Goal: Transaction & Acquisition: Purchase product/service

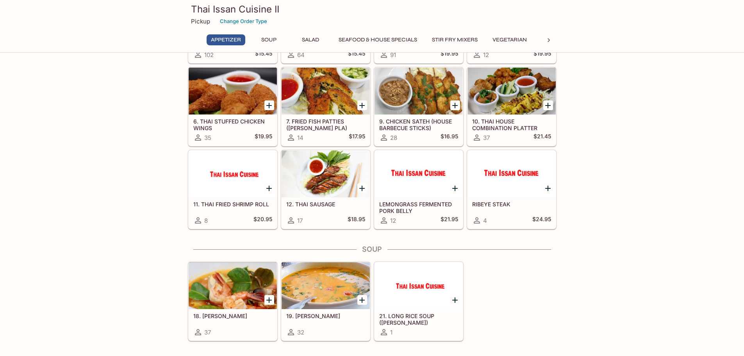
scroll to position [117, 0]
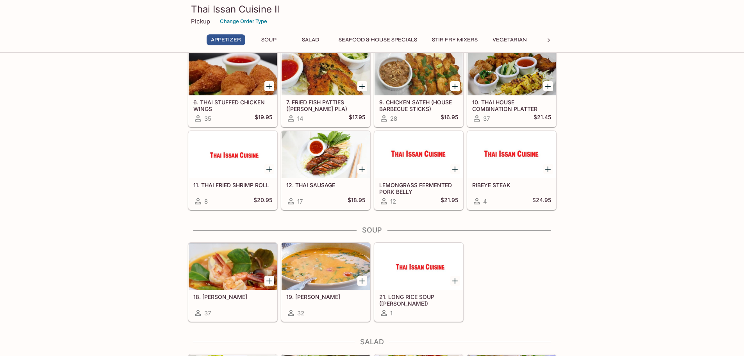
click at [223, 260] on div at bounding box center [233, 266] width 88 height 47
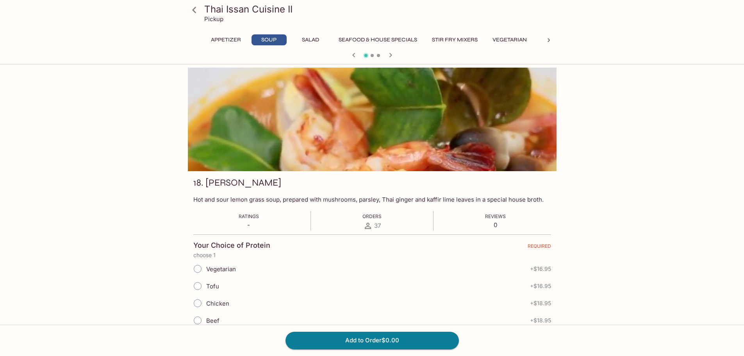
scroll to position [117, 0]
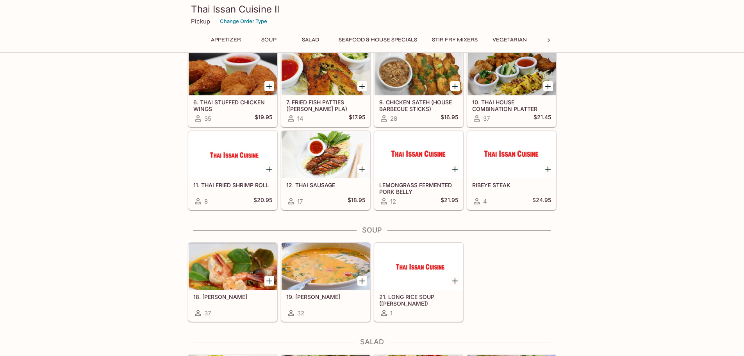
click at [269, 280] on icon "Add 18. TOM YUM" at bounding box center [268, 280] width 5 height 5
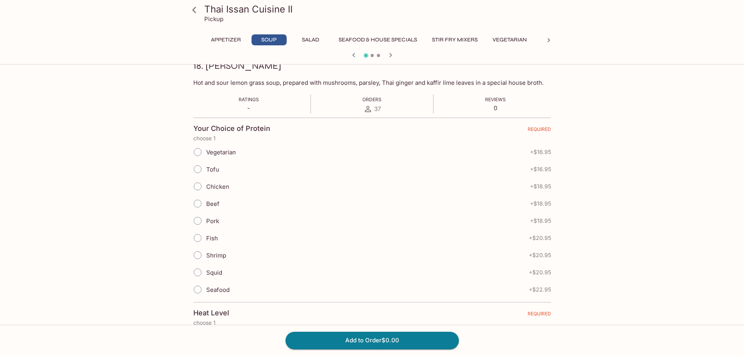
scroll to position [117, 0]
click at [194, 167] on input "Tofu" at bounding box center [197, 168] width 16 height 16
radio input "true"
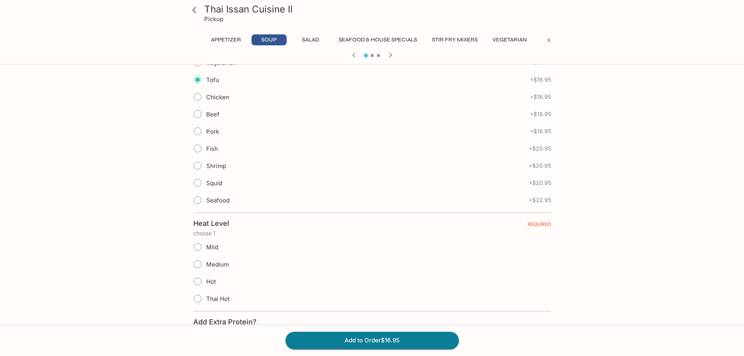
scroll to position [273, 0]
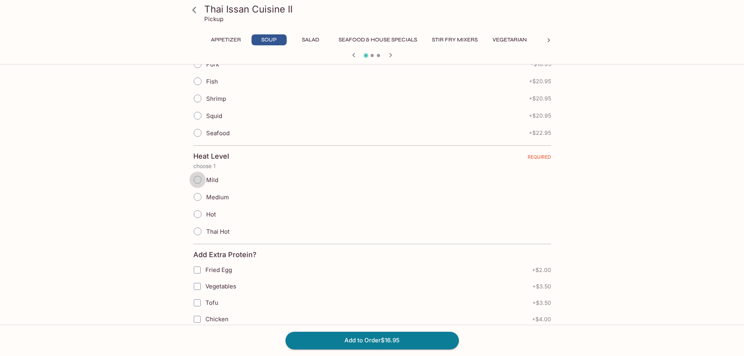
click at [198, 184] on input "Mild" at bounding box center [197, 179] width 16 height 16
radio input "true"
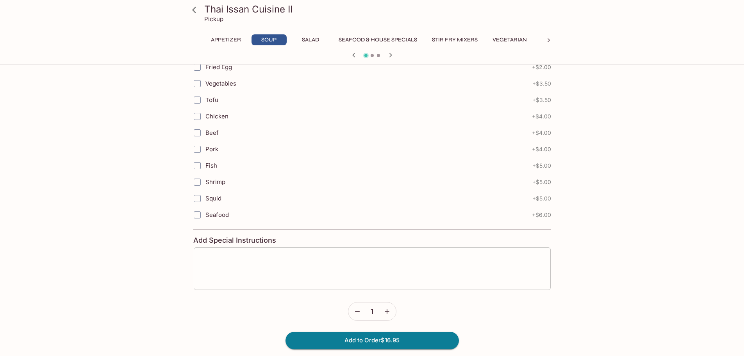
scroll to position [483, 0]
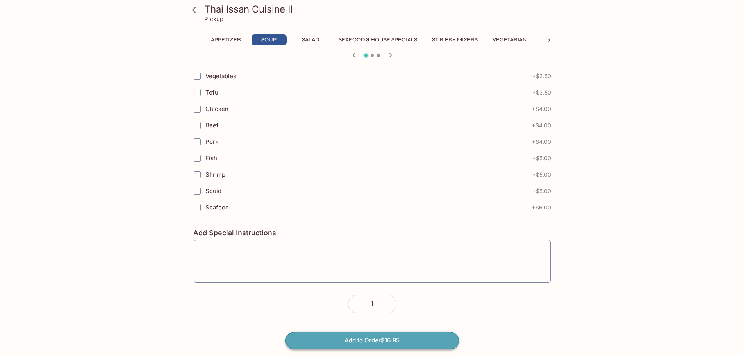
click at [398, 336] on button "Add to Order $16.95" at bounding box center [371, 339] width 173 height 17
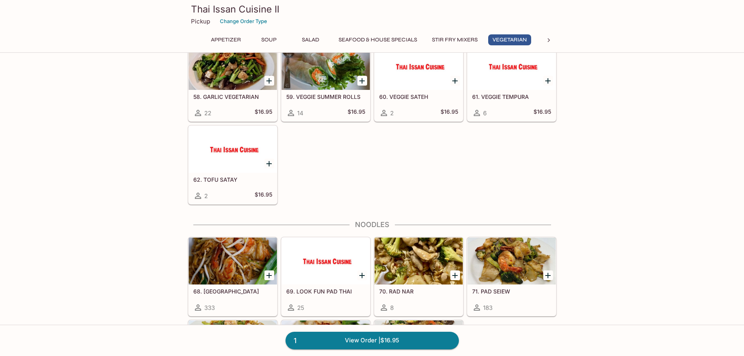
scroll to position [1132, 0]
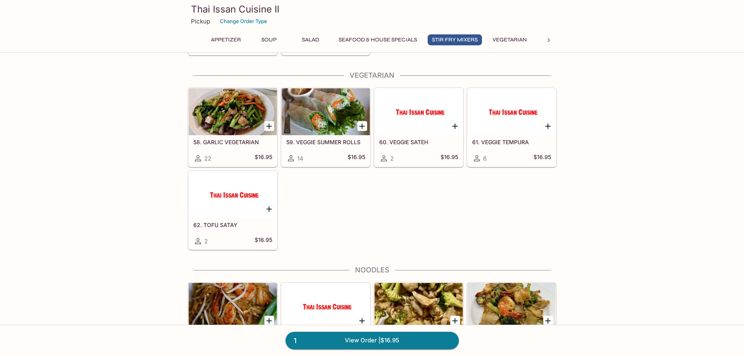
drag, startPoint x: 743, startPoint y: 203, endPoint x: 704, endPoint y: 109, distance: 101.8
click at [714, 101] on div "Appetizer 1. VEGETARIAN EGG ROLLS 102 $15.45 3. SUMMER ROLLS 64 $15.45 4. HOUSE…" at bounding box center [372, 14] width 744 height 2162
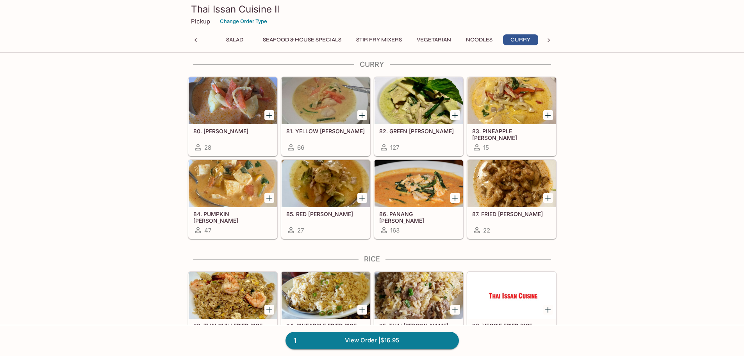
scroll to position [1512, 0]
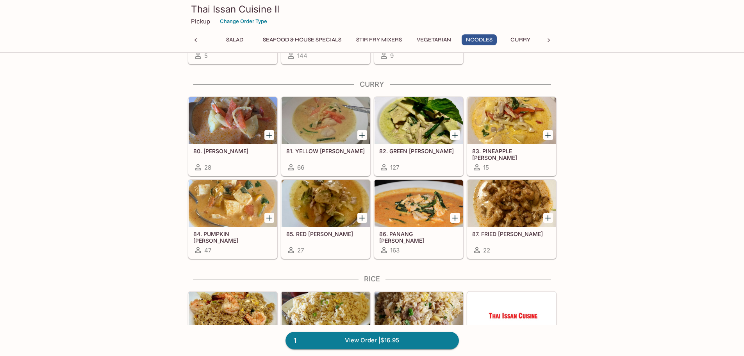
click at [407, 202] on div at bounding box center [418, 203] width 88 height 47
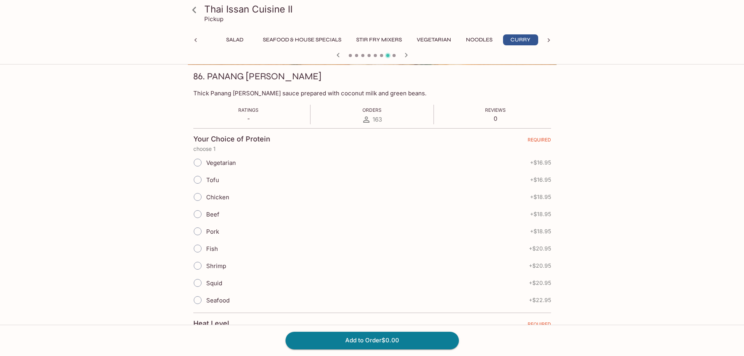
scroll to position [117, 0]
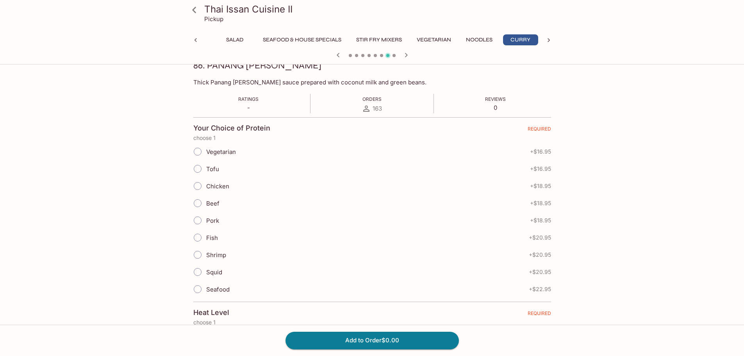
click at [200, 189] on input "Chicken" at bounding box center [197, 186] width 16 height 16
radio input "true"
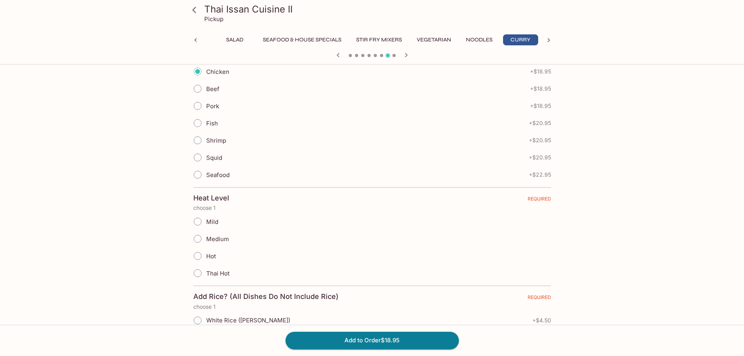
scroll to position [234, 0]
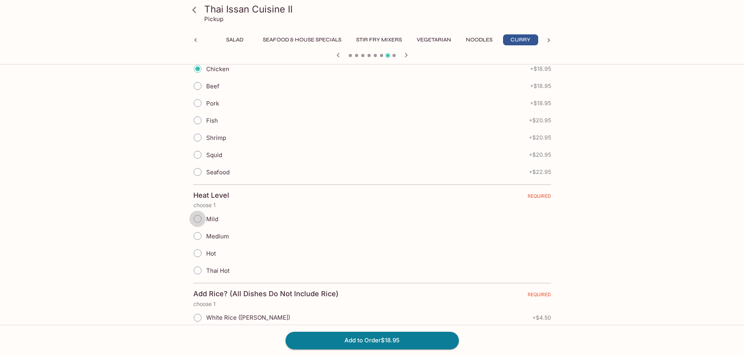
click at [198, 219] on input "Mild" at bounding box center [197, 218] width 16 height 16
radio input "true"
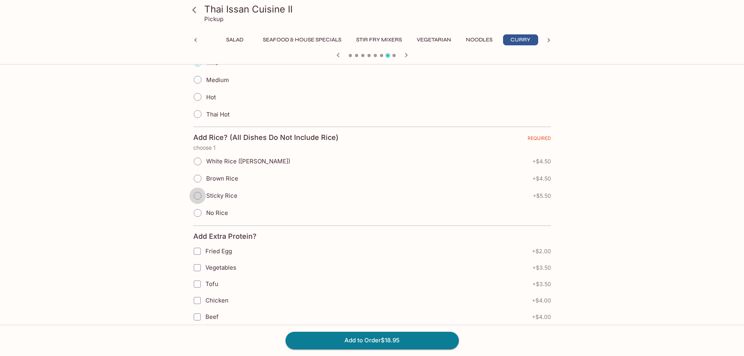
click at [199, 198] on input "Sticky Rice" at bounding box center [197, 195] width 16 height 16
radio input "true"
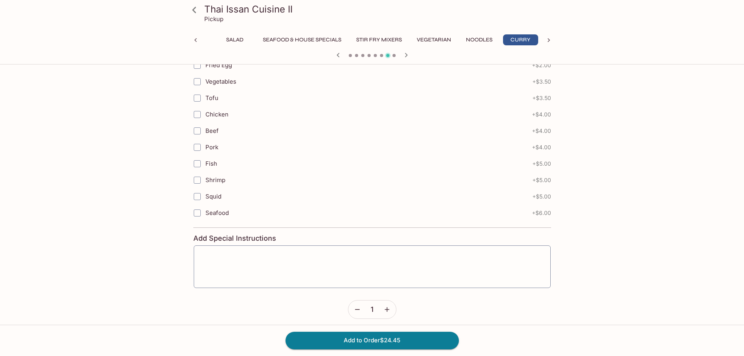
scroll to position [586, 0]
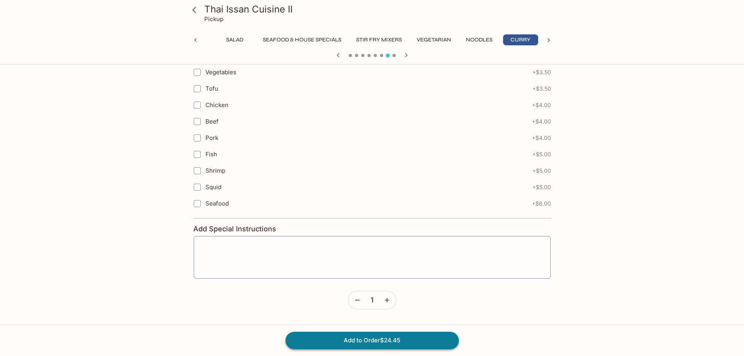
click at [403, 334] on button "Add to Order $24.45" at bounding box center [371, 339] width 173 height 17
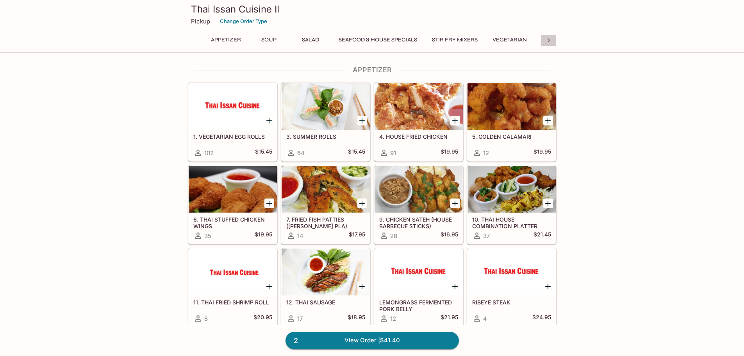
click at [552, 37] on icon at bounding box center [549, 40] width 8 height 8
click at [353, 39] on button "Noodles" at bounding box center [351, 39] width 35 height 11
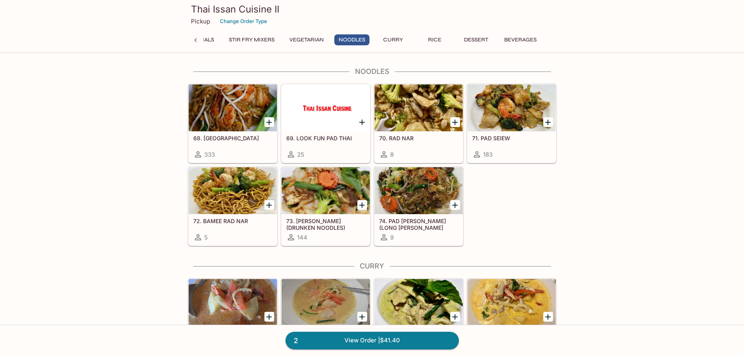
scroll to position [1331, 0]
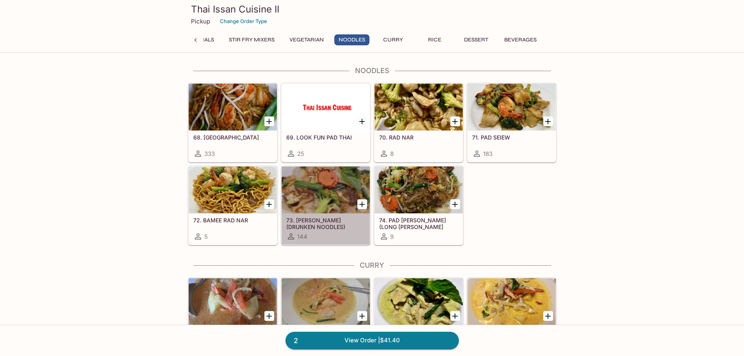
click at [330, 192] on div at bounding box center [326, 189] width 88 height 47
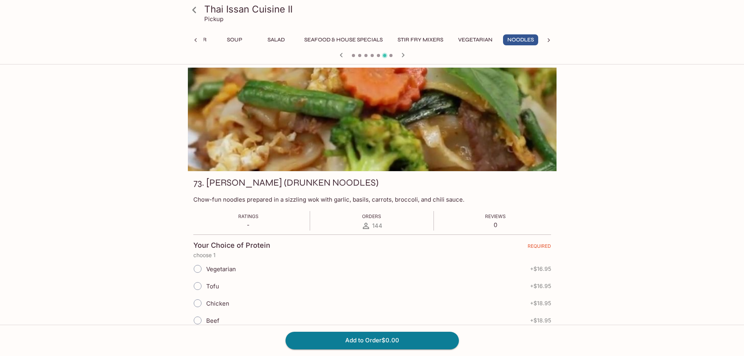
scroll to position [0, 34]
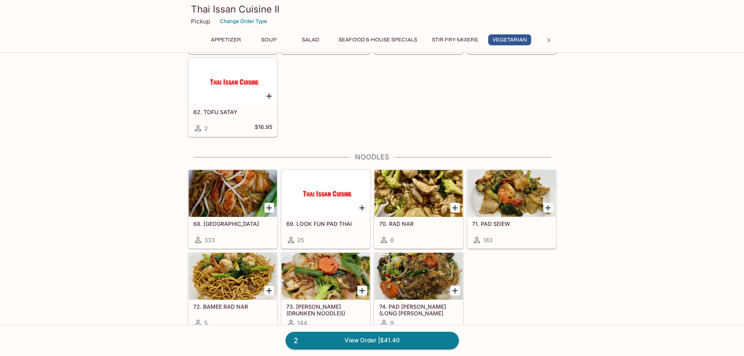
scroll to position [1304, 0]
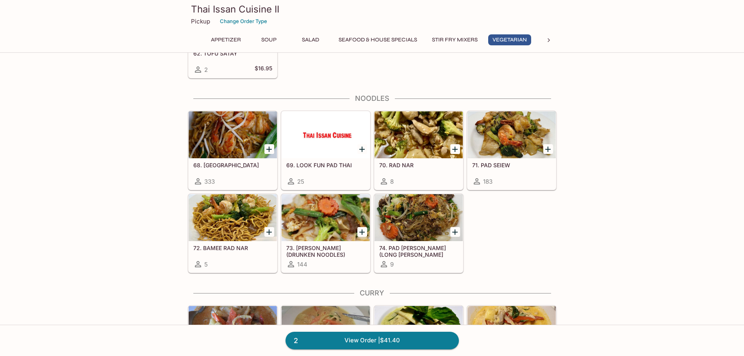
click at [312, 129] on div at bounding box center [326, 134] width 88 height 47
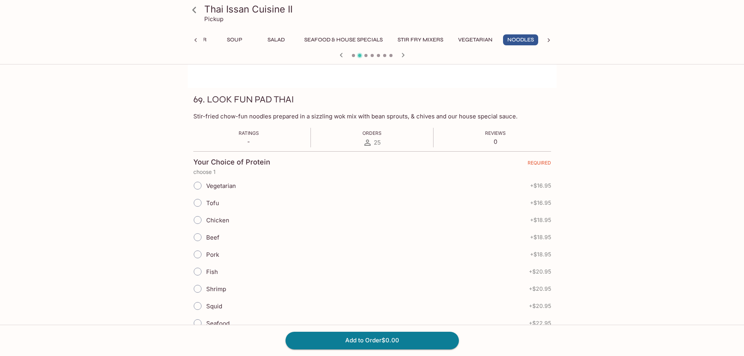
scroll to position [117, 0]
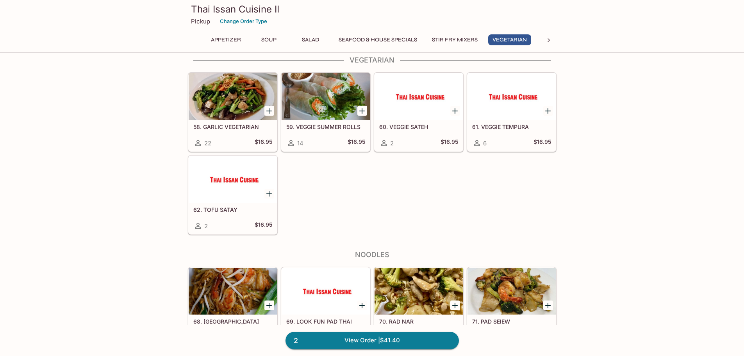
scroll to position [1304, 0]
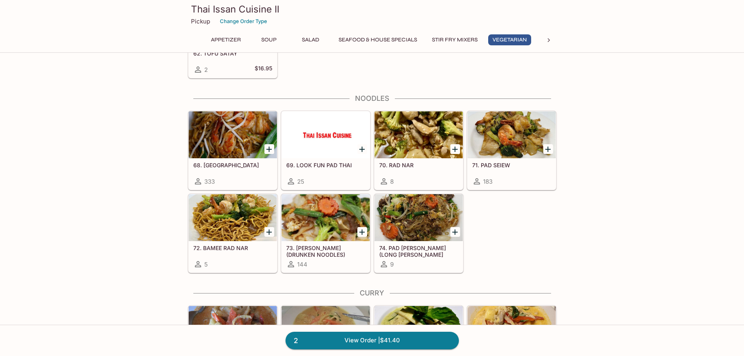
click at [336, 219] on div at bounding box center [326, 217] width 88 height 47
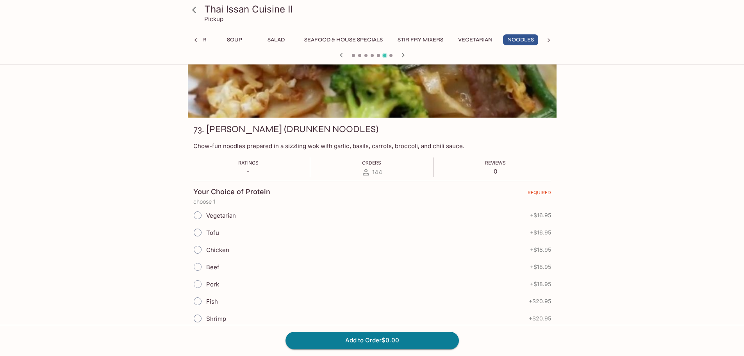
scroll to position [78, 0]
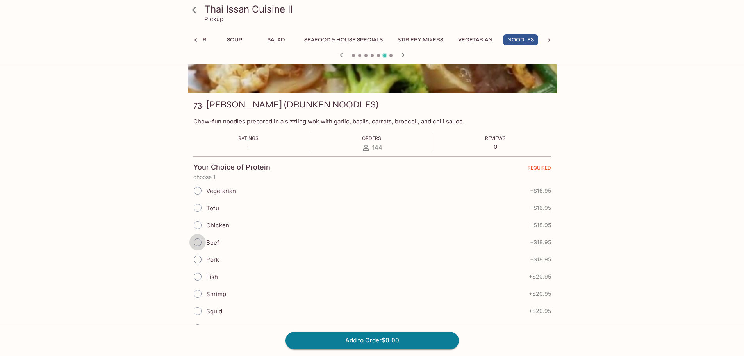
click at [196, 244] on input "Beef" at bounding box center [197, 242] width 16 height 16
radio input "true"
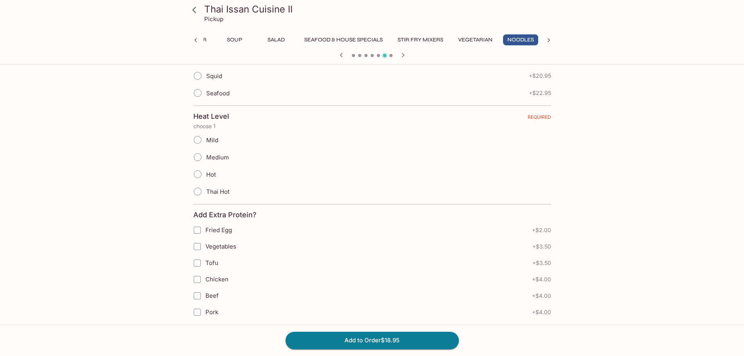
scroll to position [351, 0]
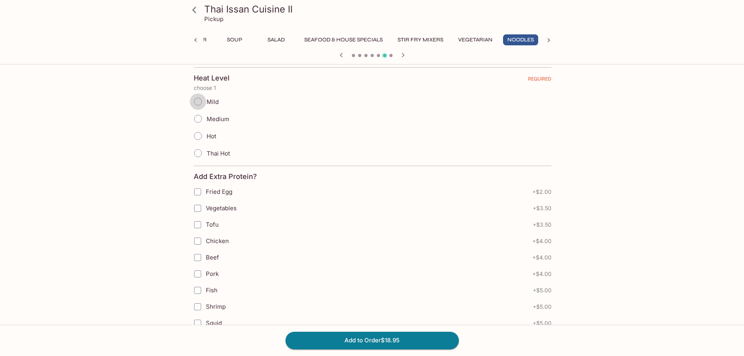
click at [196, 101] on input "Mild" at bounding box center [198, 101] width 16 height 16
click at [205, 103] on input "Mild" at bounding box center [197, 101] width 16 height 16
radio input "true"
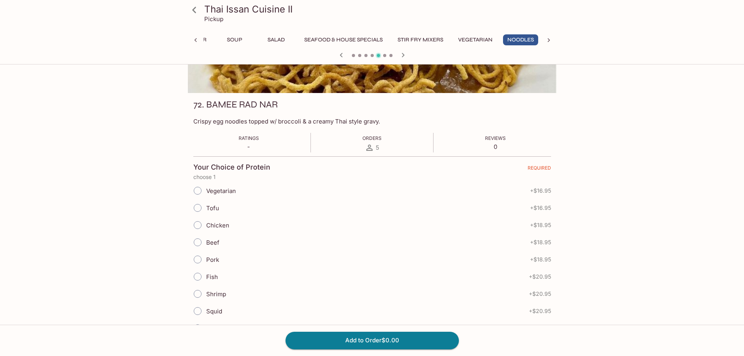
scroll to position [0, 0]
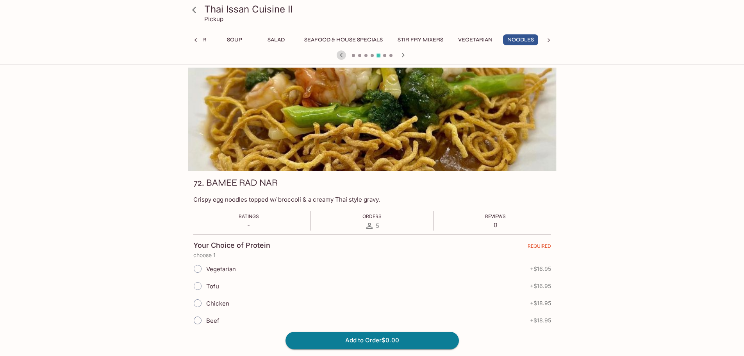
click at [338, 54] on icon "button" at bounding box center [341, 54] width 9 height 9
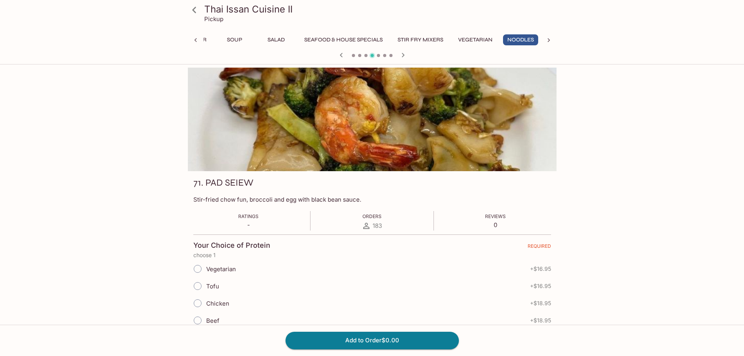
click at [382, 54] on div at bounding box center [372, 56] width 375 height 12
click at [406, 55] on icon "button" at bounding box center [402, 54] width 9 height 9
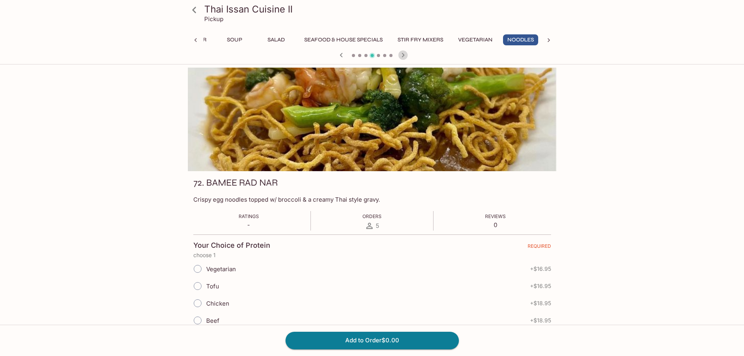
click at [406, 55] on icon "button" at bounding box center [402, 54] width 9 height 9
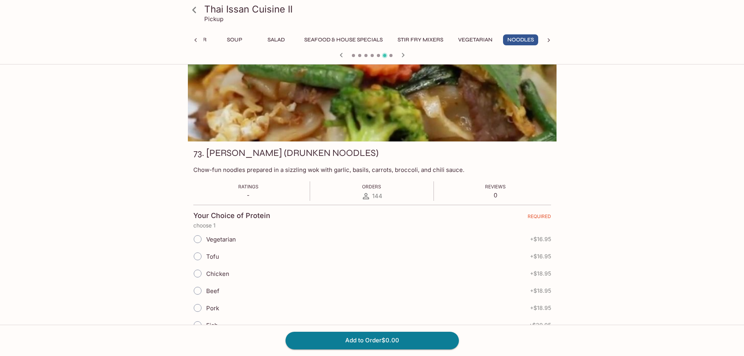
scroll to position [78, 0]
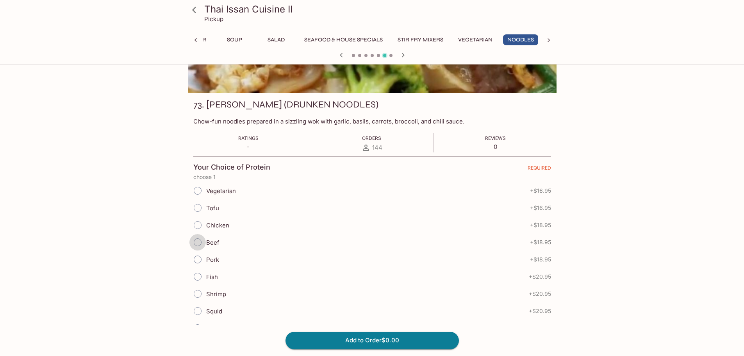
click at [197, 242] on input "Beef" at bounding box center [197, 242] width 16 height 16
radio input "true"
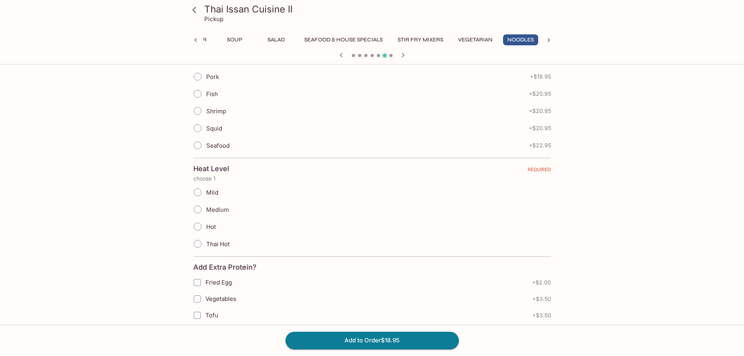
scroll to position [273, 0]
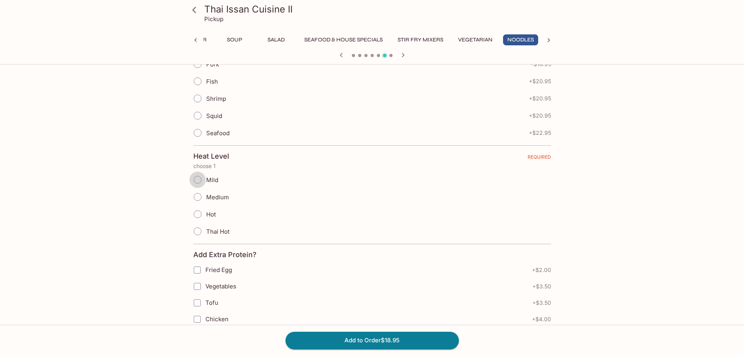
click at [200, 180] on input "Mild" at bounding box center [197, 179] width 16 height 16
radio input "true"
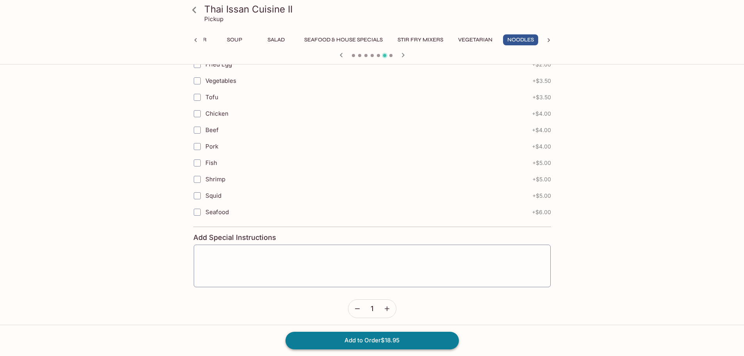
scroll to position [483, 0]
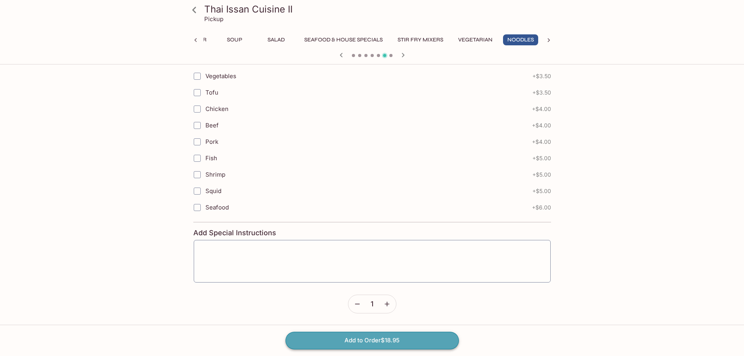
click at [359, 336] on button "Add to Order $18.95" at bounding box center [371, 339] width 173 height 17
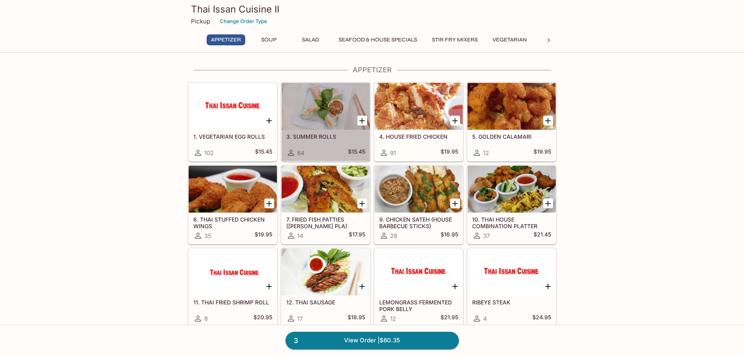
click at [315, 110] on div at bounding box center [326, 106] width 88 height 47
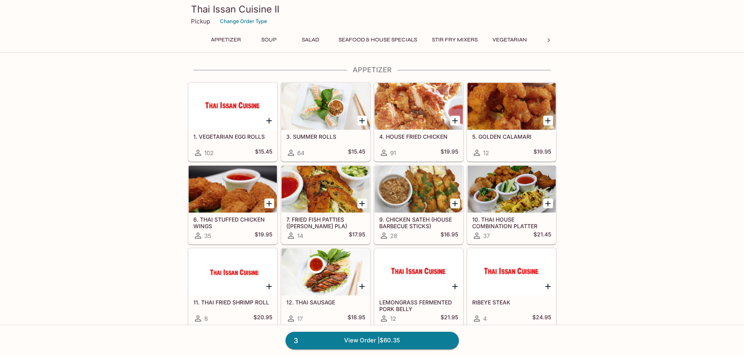
click at [512, 199] on div at bounding box center [511, 189] width 88 height 47
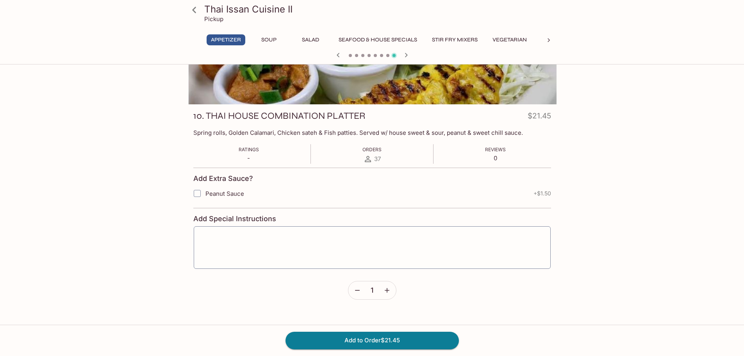
scroll to position [68, 0]
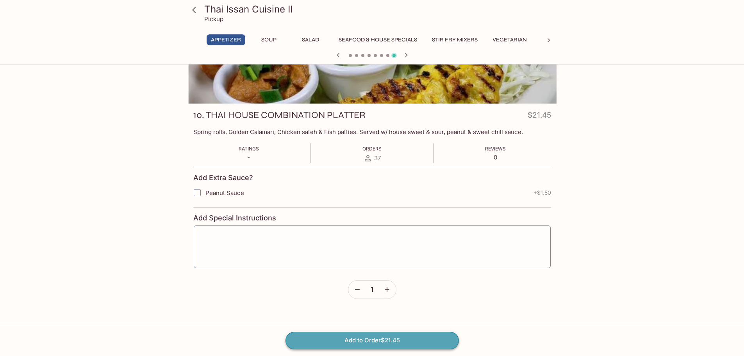
click at [346, 345] on button "Add to Order $21.45" at bounding box center [371, 339] width 173 height 17
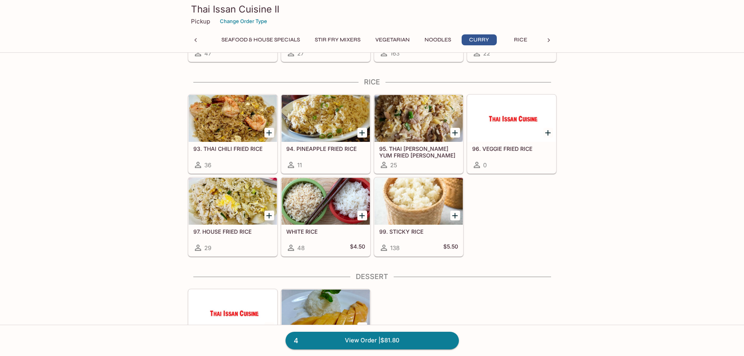
scroll to position [1872, 0]
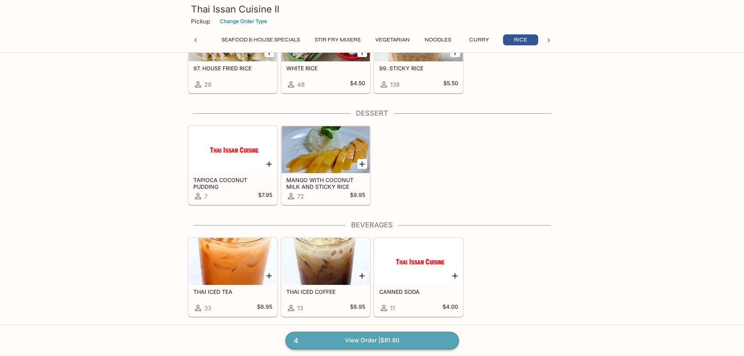
click at [390, 338] on link "4 View Order | $81.80" at bounding box center [371, 339] width 173 height 17
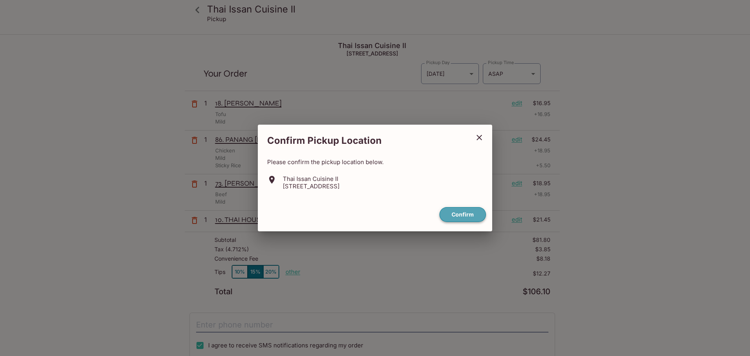
click at [469, 211] on button "Confirm" at bounding box center [462, 214] width 46 height 15
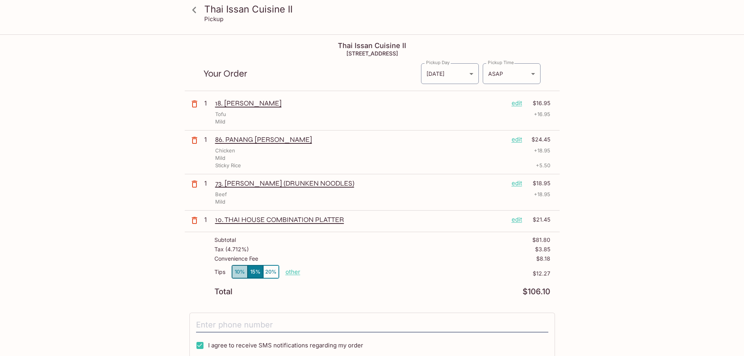
click at [239, 273] on button "10%" at bounding box center [240, 271] width 16 height 13
click at [289, 271] on p "other" at bounding box center [292, 271] width 15 height 7
drag, startPoint x: 338, startPoint y: 273, endPoint x: 403, endPoint y: 271, distance: 65.2
click at [403, 271] on div "Tips 10% 15% 20% Done 8.18 $8.18" at bounding box center [382, 276] width 336 height 23
type input "5.00"
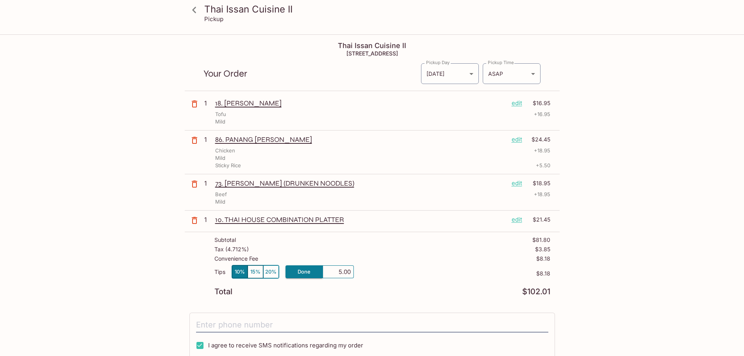
click at [403, 271] on p "$8.18" at bounding box center [452, 273] width 196 height 6
click at [288, 271] on p "other" at bounding box center [292, 271] width 15 height 7
drag, startPoint x: 334, startPoint y: 271, endPoint x: 376, endPoint y: 271, distance: 41.4
click at [376, 271] on div "Tips 10% 15% 20% Done 5.00 $5.00" at bounding box center [382, 276] width 336 height 23
type input "6.17"
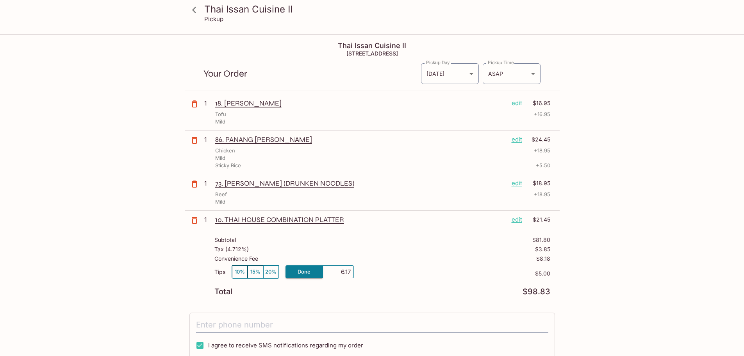
click at [373, 273] on p "$5.00" at bounding box center [452, 273] width 196 height 6
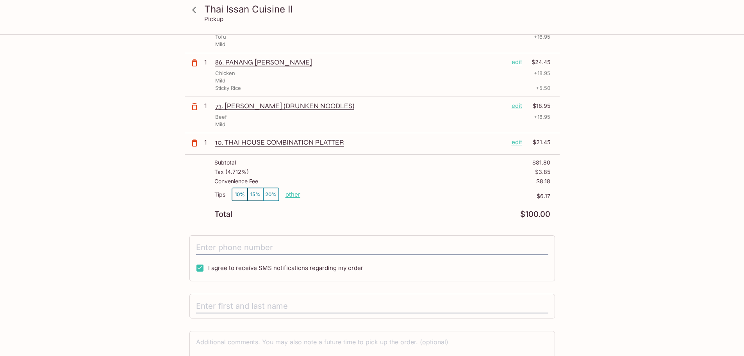
scroll to position [78, 0]
click at [230, 249] on input "tel" at bounding box center [372, 246] width 352 height 15
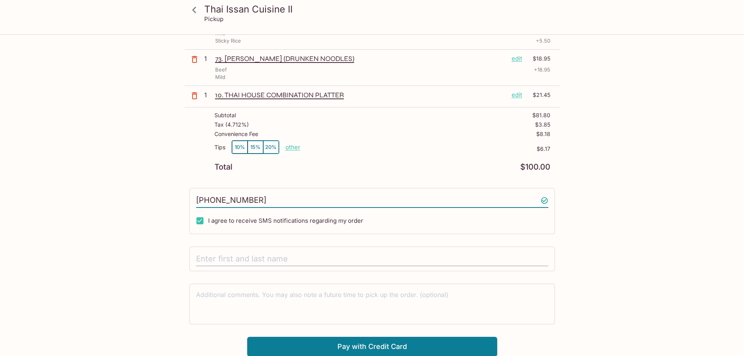
scroll to position [125, 0]
type input "[PHONE_NUMBER]"
click at [325, 257] on input "text" at bounding box center [372, 258] width 352 height 15
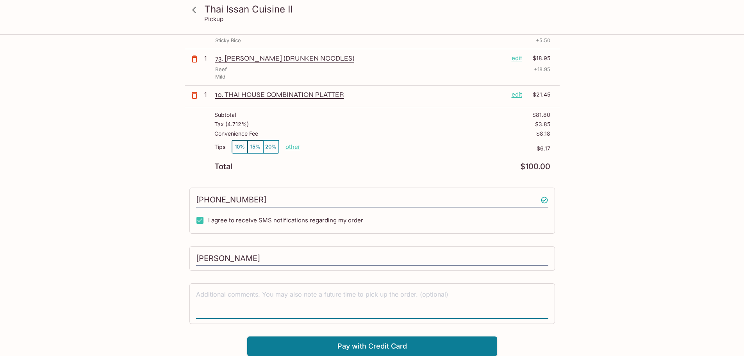
click at [320, 268] on div "[PERSON_NAME]" at bounding box center [371, 258] width 365 height 25
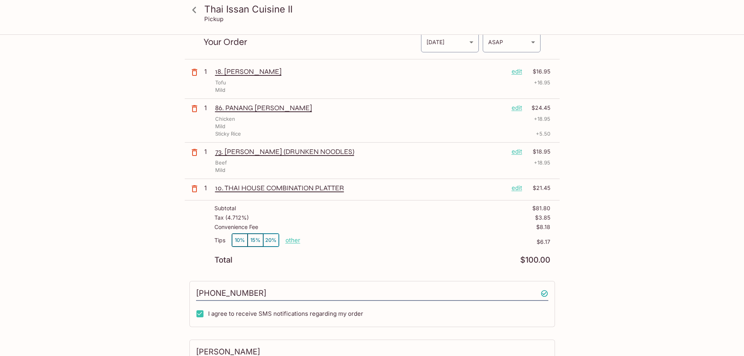
scroll to position [0, 0]
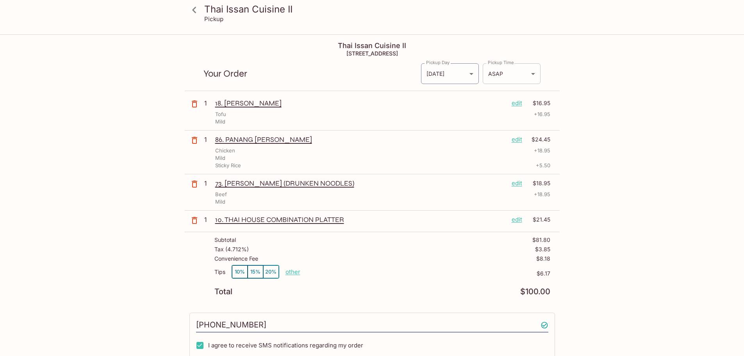
type input "[PERSON_NAME]"
click at [524, 72] on body "Thai Issan Cuisine II Pickup Thai Issan Cuisine II [STREET_ADDRESS] Your Order …" at bounding box center [375, 213] width 750 height 356
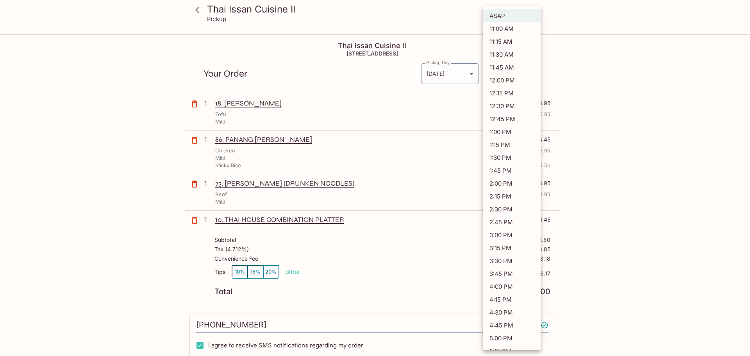
drag, startPoint x: 513, startPoint y: 81, endPoint x: 512, endPoint y: 89, distance: 8.6
click at [512, 89] on ul "ASAP 11:00 AM 11:15 AM 11:30 AM 11:45 AM 12:00 PM 12:15 PM 12:30 PM 12:45 PM 1:…" at bounding box center [512, 267] width 58 height 522
click at [512, 89] on li "12:15 PM" at bounding box center [512, 93] width 58 height 13
type input "[DATE]T22:15:55.000000Z"
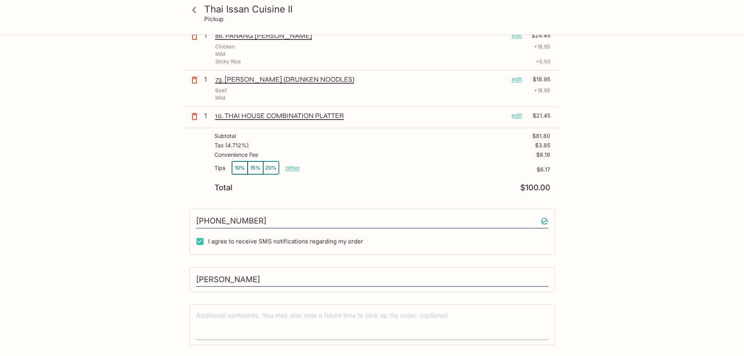
scroll to position [125, 0]
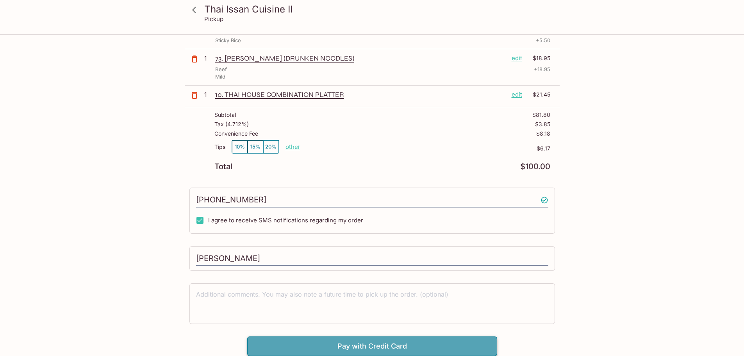
click at [350, 346] on button "Pay with Credit Card" at bounding box center [372, 346] width 250 height 20
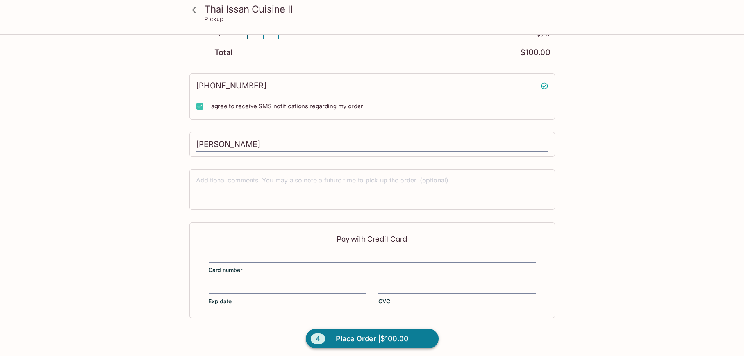
scroll to position [242, 0]
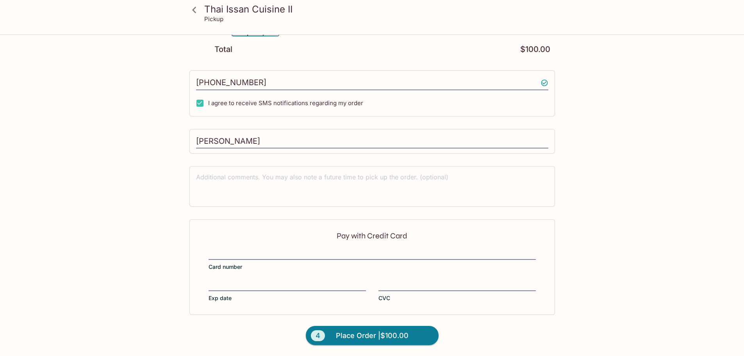
drag, startPoint x: 642, startPoint y: 251, endPoint x: 629, endPoint y: 253, distance: 13.4
click at [352, 333] on span "Place Order | $100.00" at bounding box center [372, 335] width 73 height 12
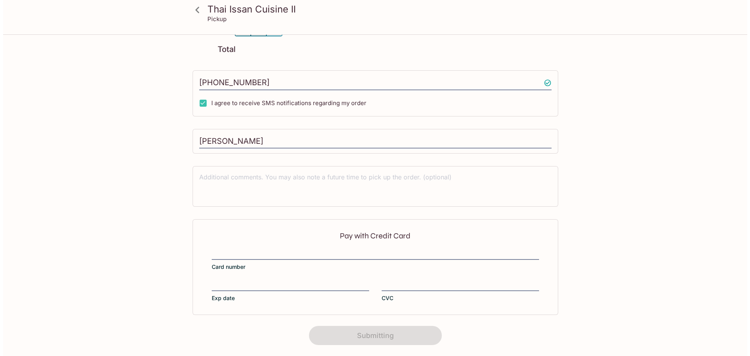
scroll to position [0, 0]
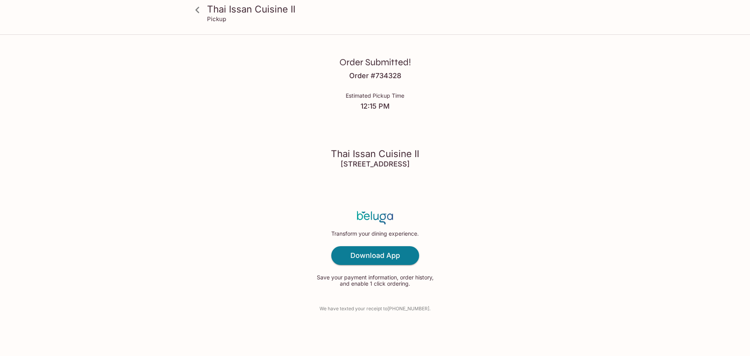
drag, startPoint x: 0, startPoint y: 182, endPoint x: 68, endPoint y: 132, distance: 84.7
click at [6, 180] on div "Thai Issan Cuisine II Pickup Order Submitted! Order # 734328 Estimated Pickup T…" at bounding box center [375, 178] width 750 height 356
click at [50, 173] on div "Thai Issan Cuisine II Pickup Order Submitted! Order # 734328 Estimated Pickup T…" at bounding box center [375, 178] width 750 height 356
